Goal: Information Seeking & Learning: Learn about a topic

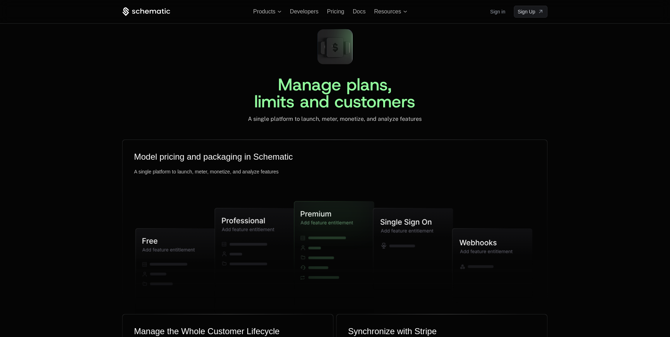
scroll to position [1566, 0]
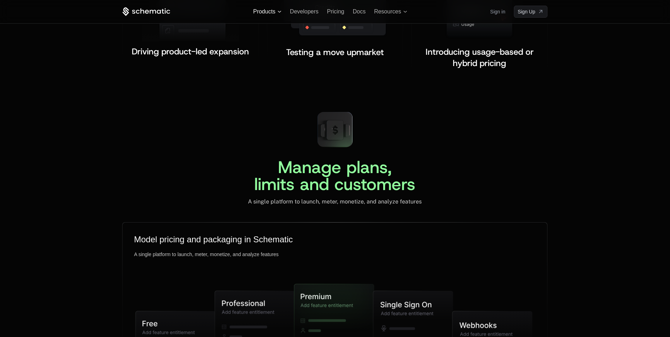
click at [265, 11] on span "Products" at bounding box center [264, 11] width 22 height 6
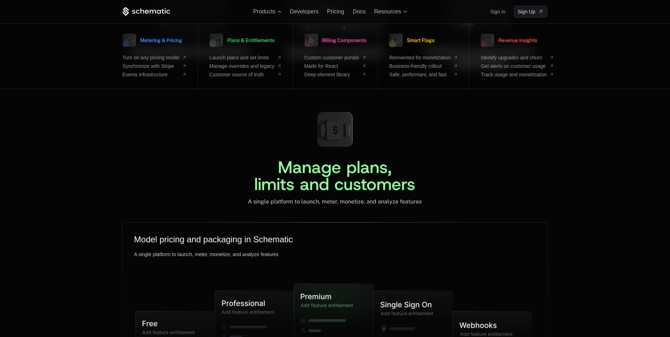
click at [509, 120] on div "Manage plans, limits and customers A single platform to launch, meter, monetize…" at bounding box center [334, 155] width 425 height 99
click at [596, 134] on div "Manage plans, limits and customers A single platform to launch, meter, monetize…" at bounding box center [335, 310] width 670 height 409
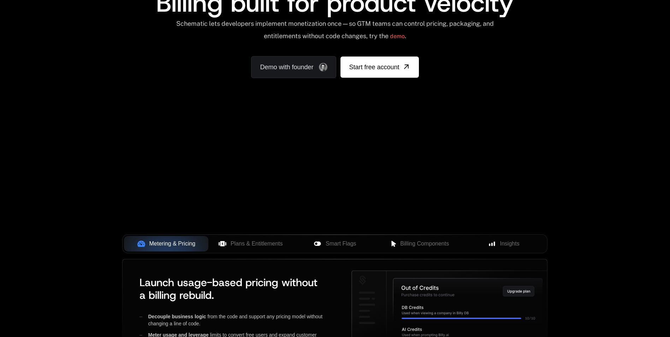
scroll to position [0, 0]
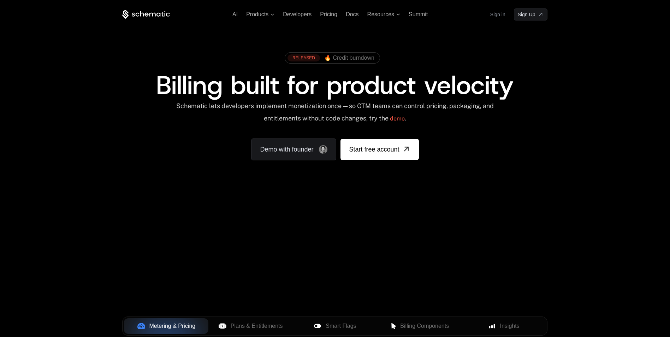
click at [309, 217] on div "Your browser does not support the video tag." at bounding box center [334, 208] width 459 height 297
click at [218, 237] on div "Your browser does not support the video tag." at bounding box center [334, 208] width 459 height 297
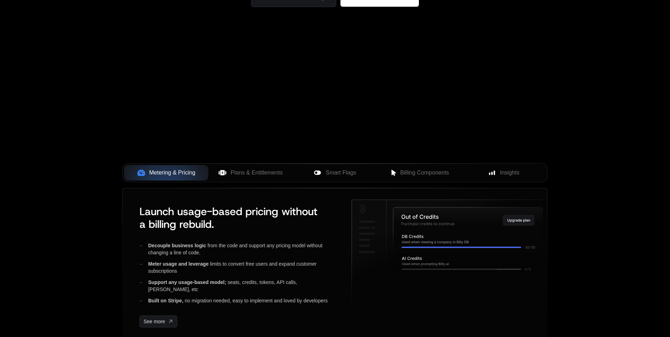
scroll to position [165, 0]
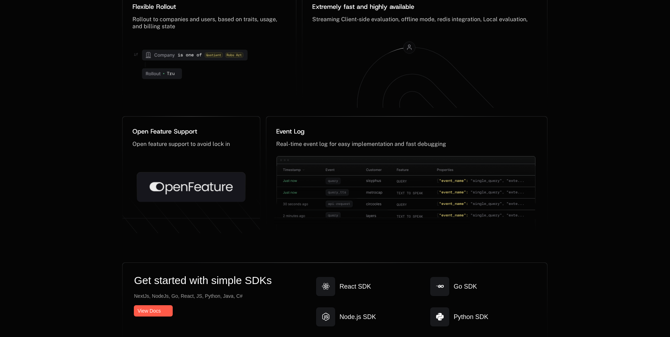
scroll to position [3552, 0]
